Goal: Information Seeking & Learning: Learn about a topic

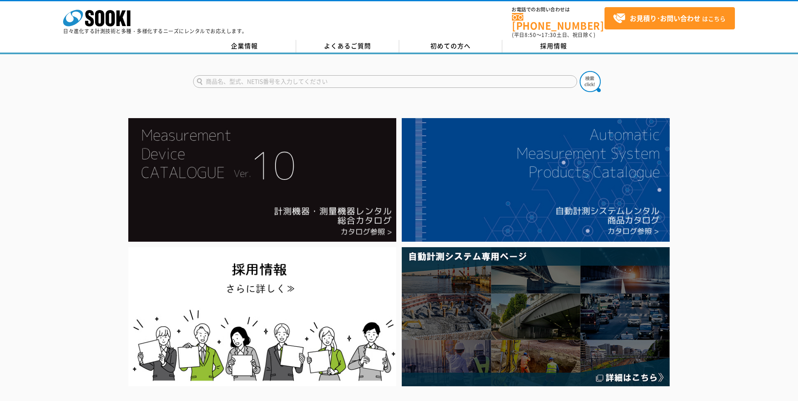
click at [216, 75] on input "text" at bounding box center [385, 81] width 384 height 13
type input "XA-44"
click at [580, 71] on button at bounding box center [590, 81] width 21 height 21
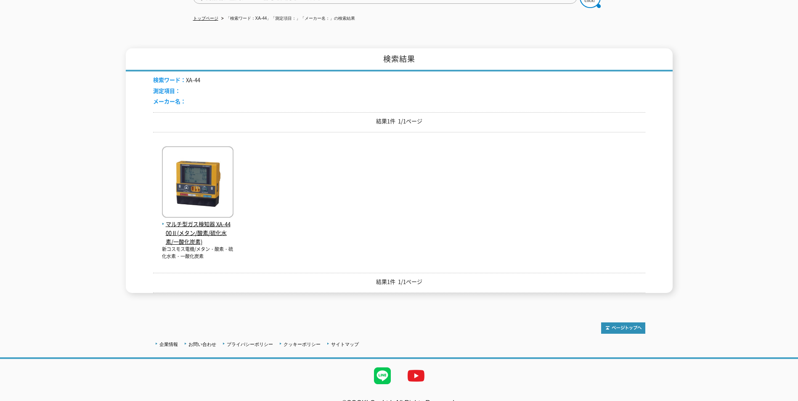
scroll to position [95, 0]
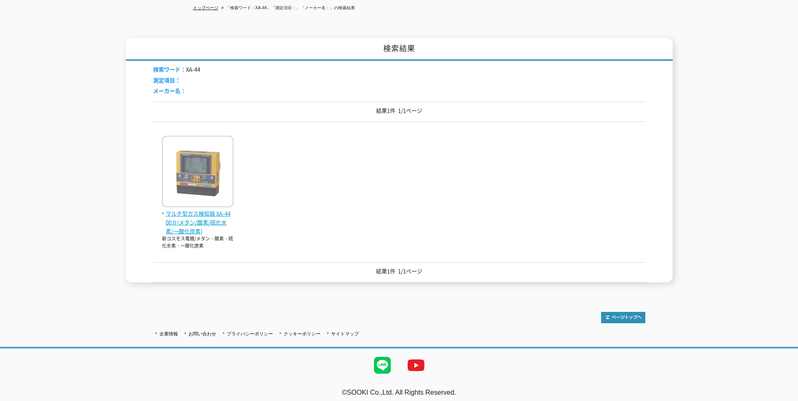
click at [191, 214] on span "マルチ型ガス検知器 XA-4400Ⅱ(メタン/酸素/硫化水素/一酸化炭素)" at bounding box center [197, 222] width 71 height 26
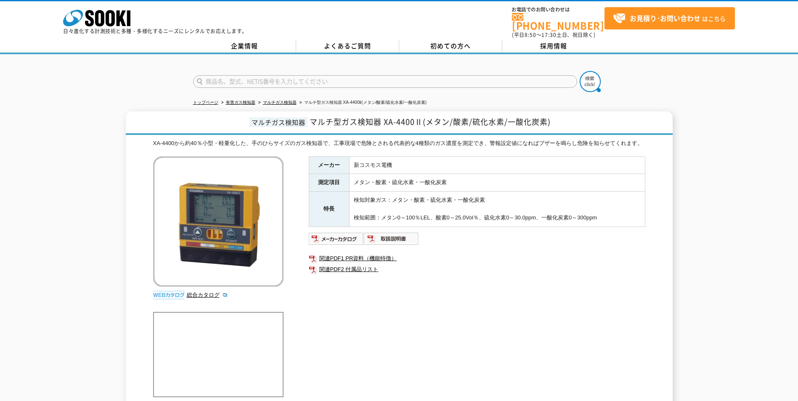
scroll to position [84, 0]
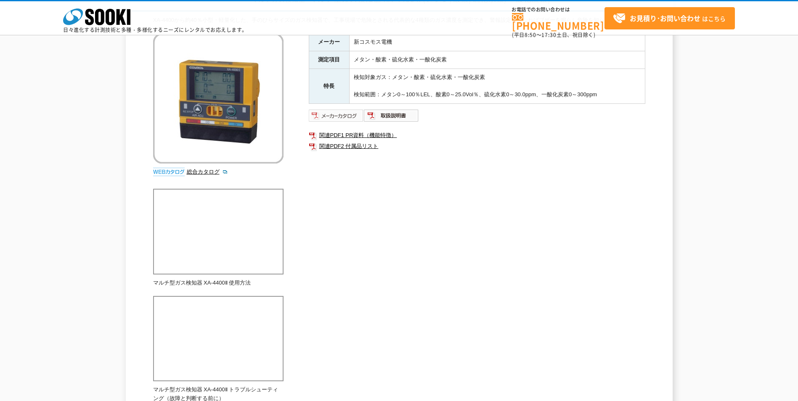
click at [336, 122] on img at bounding box center [336, 115] width 55 height 13
click at [84, 79] on div "マルチガス検知器 マルチ型ガス検知器 XA-4400Ⅱ(メタン/酸素/硫化水素/一酸化炭素) XA-4400から約40％小型・軽量化した、手のひらサイズのガス…" at bounding box center [399, 254] width 798 height 530
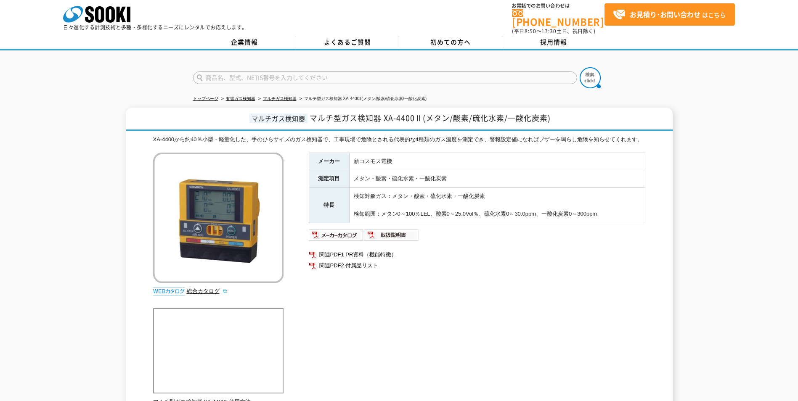
scroll to position [0, 0]
